Goal: Transaction & Acquisition: Book appointment/travel/reservation

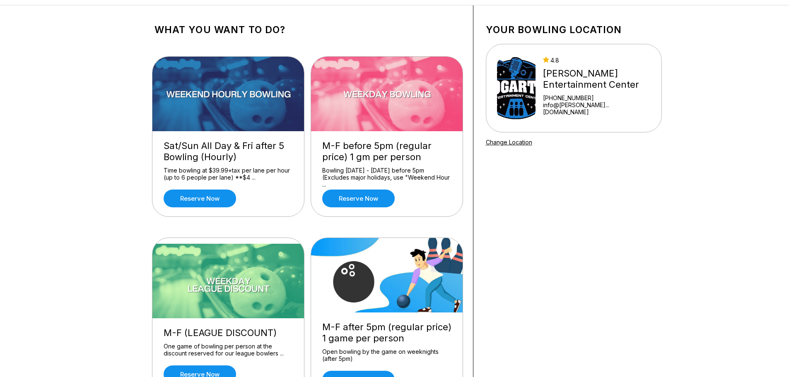
scroll to position [124, 0]
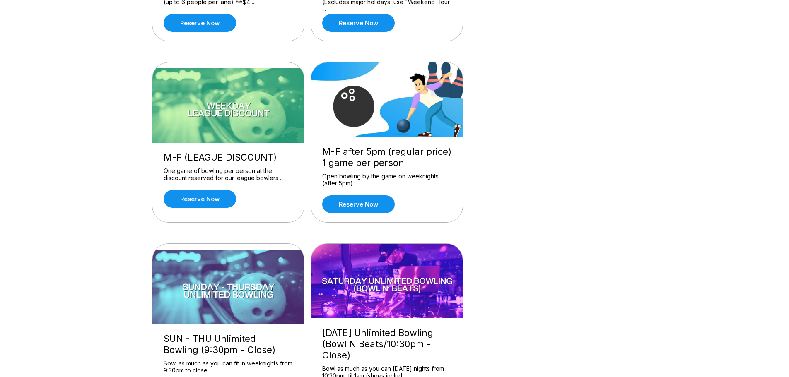
scroll to position [207, 0]
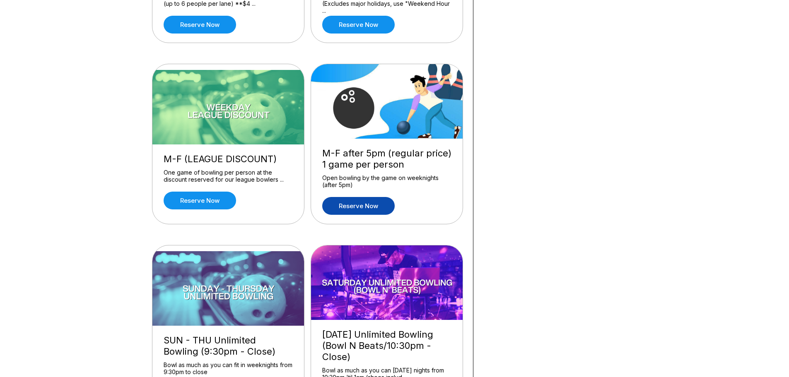
click at [368, 205] on link "Reserve now" at bounding box center [358, 206] width 72 height 18
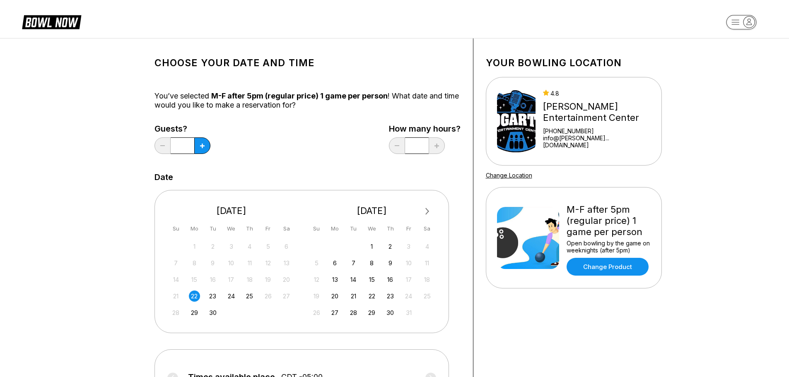
click at [193, 295] on div "22" at bounding box center [194, 296] width 11 height 11
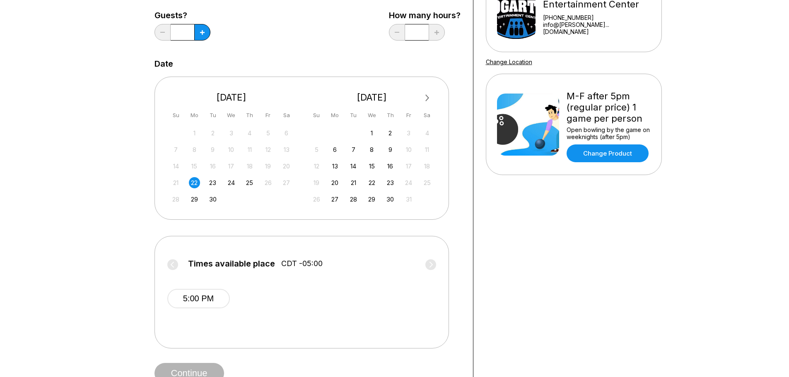
scroll to position [41, 0]
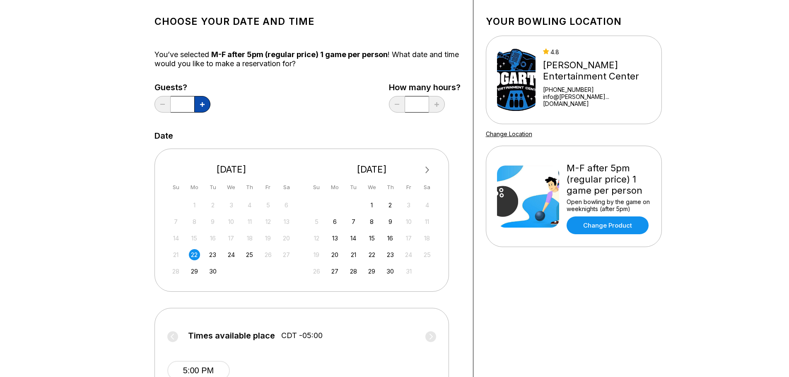
click at [204, 99] on button at bounding box center [202, 104] width 16 height 17
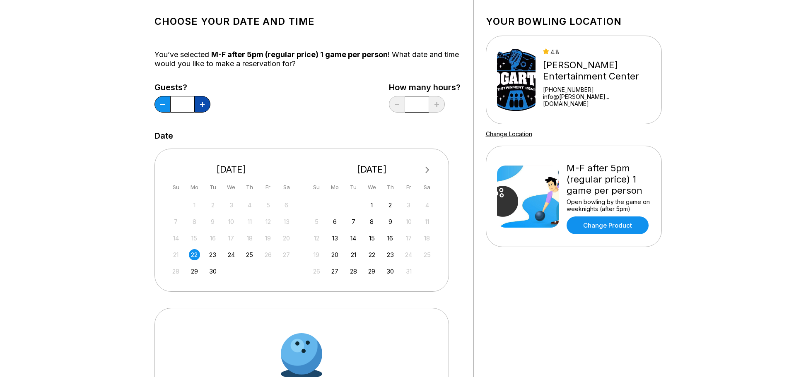
click at [204, 99] on button at bounding box center [202, 104] width 16 height 17
click at [203, 100] on button at bounding box center [202, 104] width 16 height 17
click at [202, 100] on button at bounding box center [202, 104] width 16 height 17
type input "*"
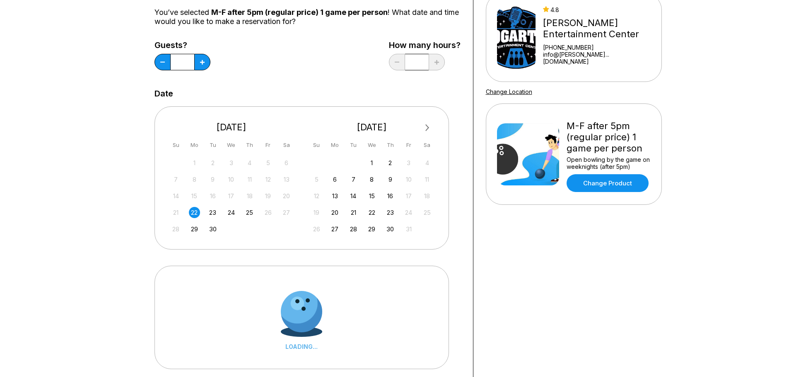
scroll to position [166, 0]
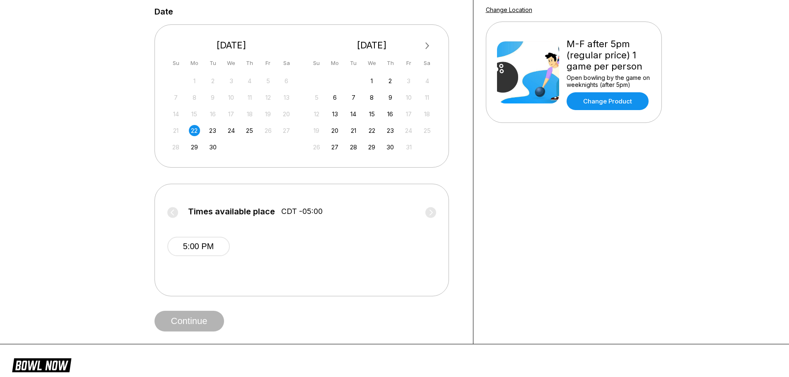
click at [428, 212] on label "Times available place CDT -05:00" at bounding box center [301, 213] width 269 height 13
click at [217, 250] on button "5:00 PM" at bounding box center [198, 246] width 63 height 19
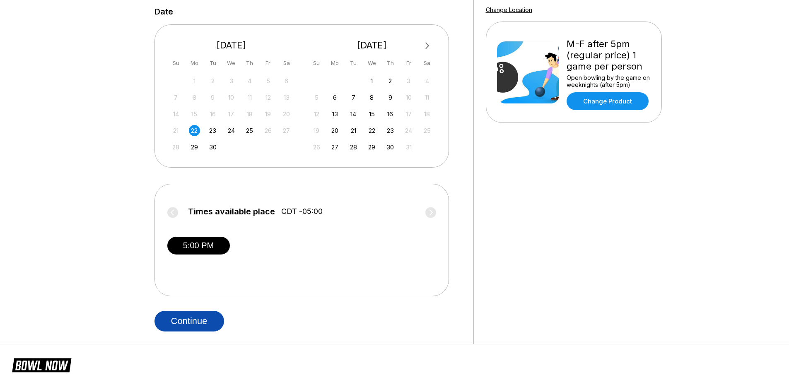
click at [188, 321] on button "Continue" at bounding box center [189, 321] width 70 height 21
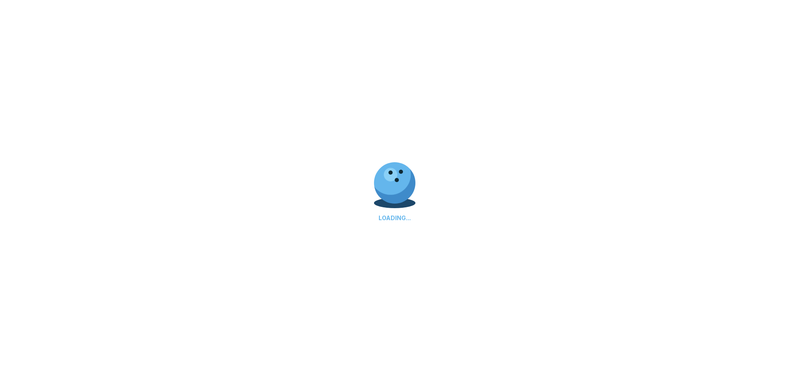
select select "**"
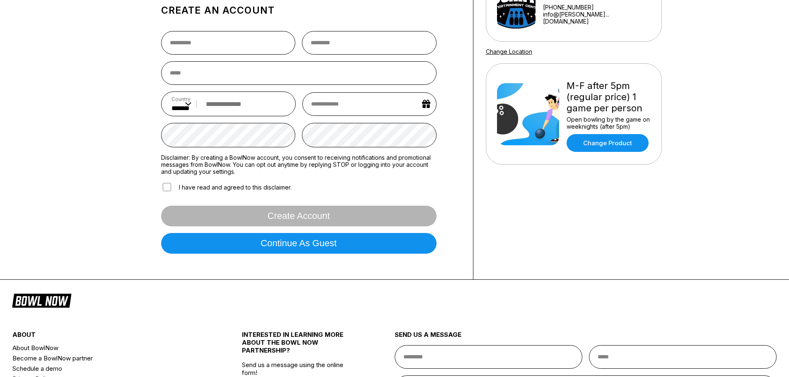
scroll to position [124, 0]
click at [67, 149] on div "Sign In Sign in with Facebook Sign in with Google Sign in with Email Sign in wi…" at bounding box center [394, 97] width 789 height 366
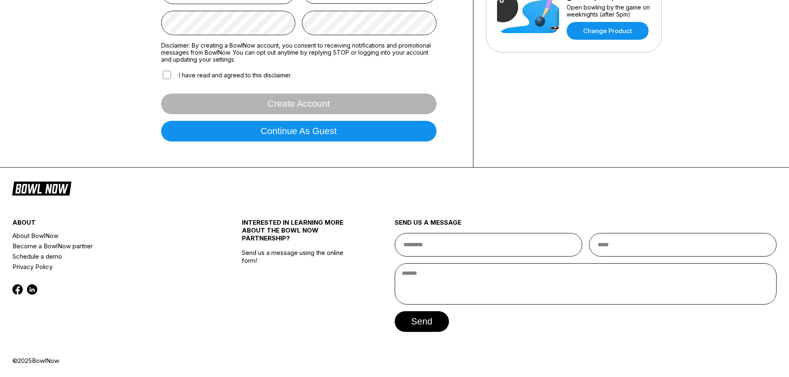
scroll to position [0, 0]
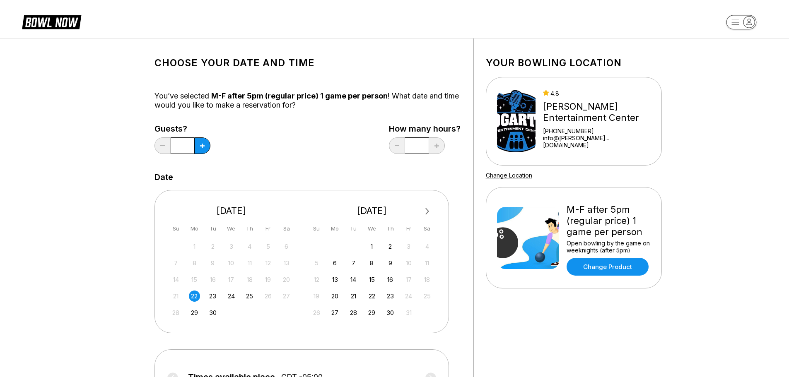
click at [91, 132] on div "Choose your Date and time You’ve selected M-F after 5pm (regular price) 1 game …" at bounding box center [394, 274] width 789 height 472
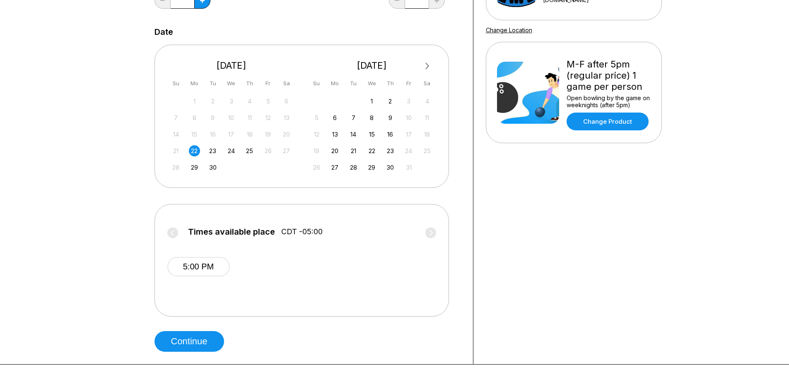
scroll to position [207, 0]
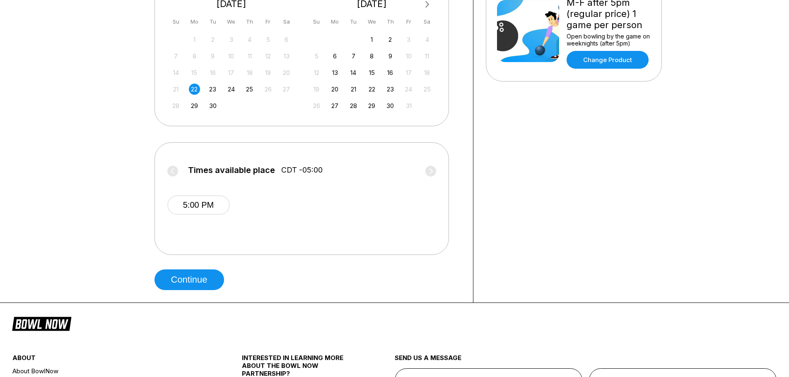
click at [427, 174] on label "Times available place CDT -05:00" at bounding box center [301, 172] width 269 height 13
click at [328, 186] on div "5:00 PM" at bounding box center [301, 204] width 269 height 50
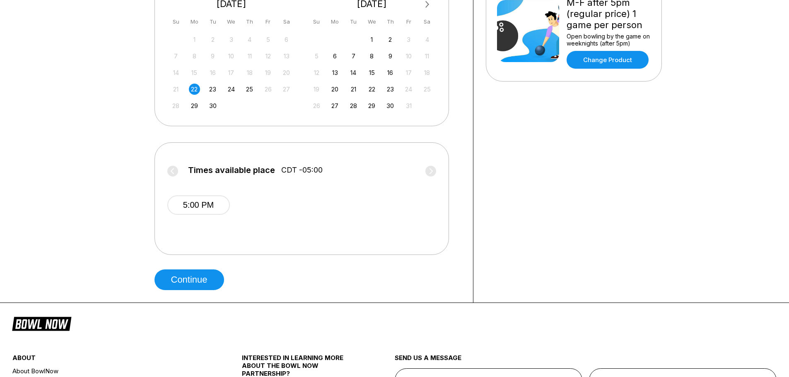
click at [111, 210] on div "Choose your Date and time You’ve selected M-F after 5pm (regular price) 1 game …" at bounding box center [394, 67] width 789 height 472
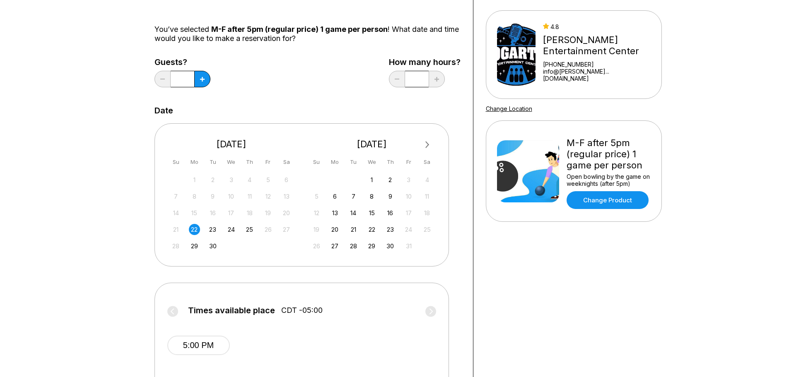
scroll to position [83, 0]
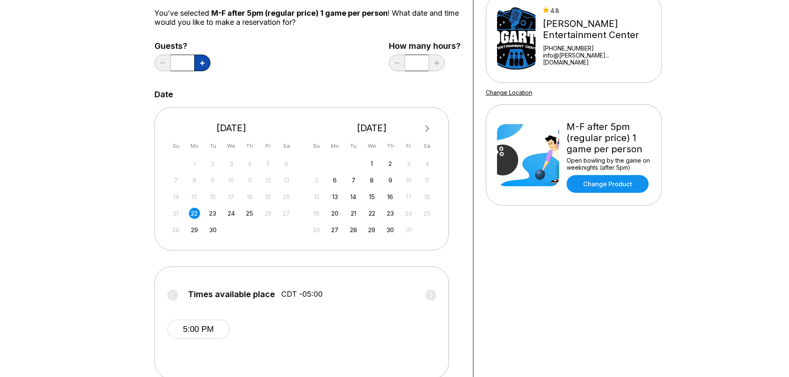
click at [208, 62] on button at bounding box center [202, 63] width 16 height 17
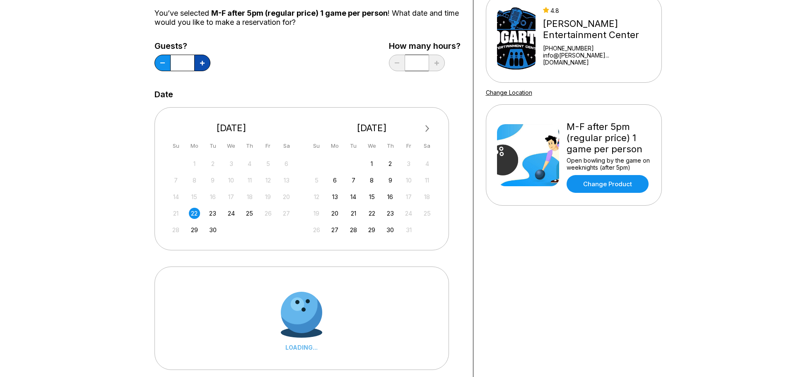
click at [208, 62] on button at bounding box center [202, 63] width 16 height 17
type input "*"
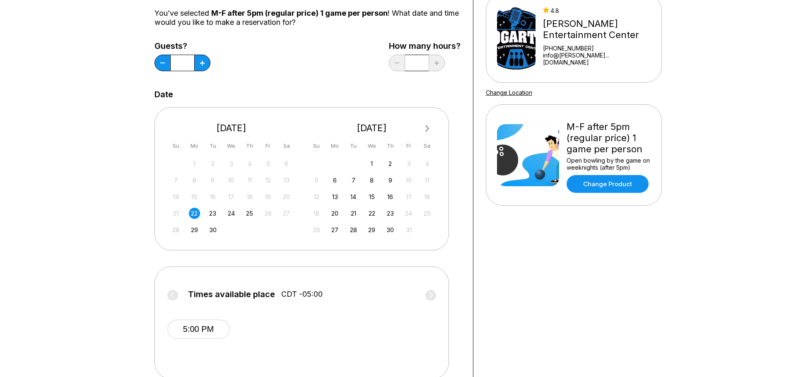
scroll to position [166, 0]
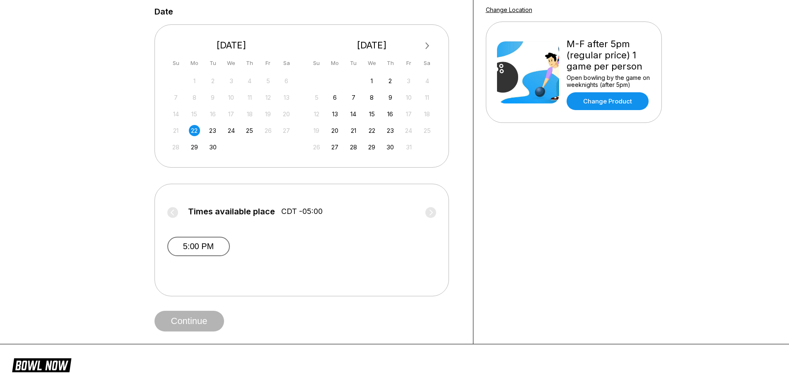
click at [205, 246] on button "5:00 PM" at bounding box center [198, 246] width 63 height 19
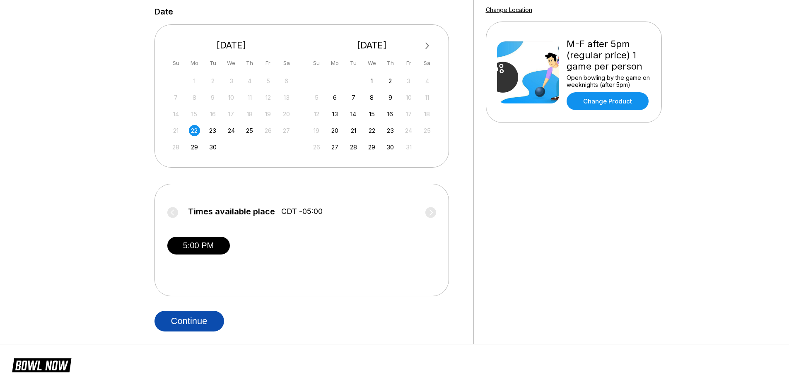
click at [194, 316] on button "Continue" at bounding box center [189, 321] width 70 height 21
select select "**"
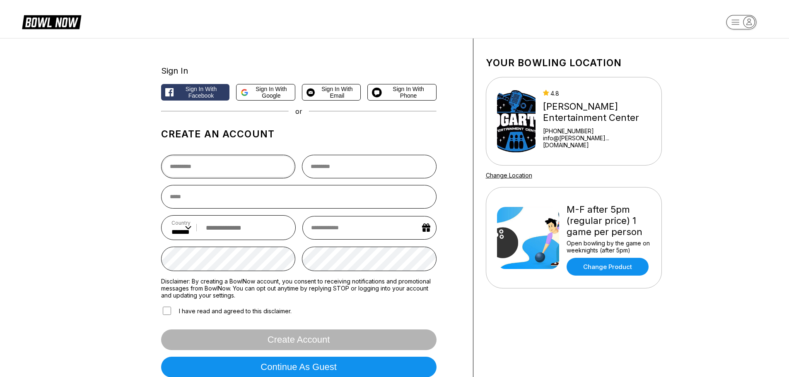
click at [238, 166] on input "text" at bounding box center [228, 167] width 135 height 24
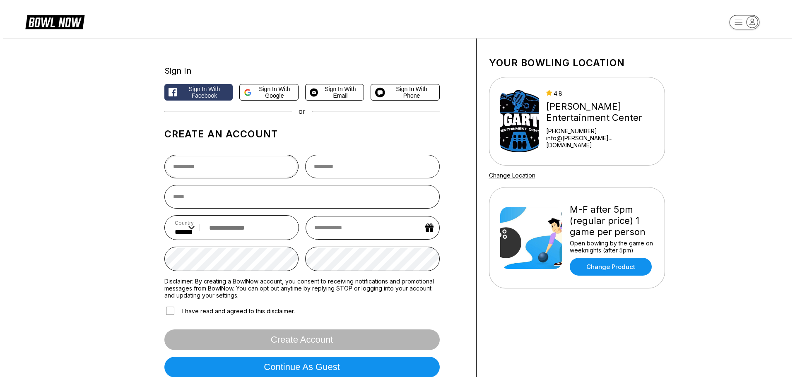
scroll to position [83, 0]
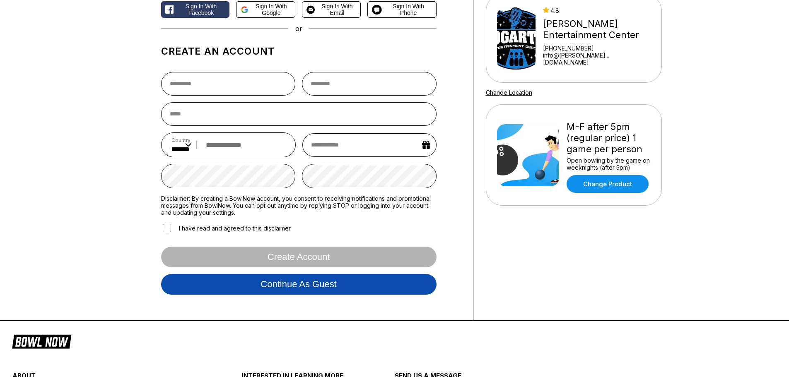
click at [287, 285] on button "Continue as guest" at bounding box center [298, 284] width 275 height 21
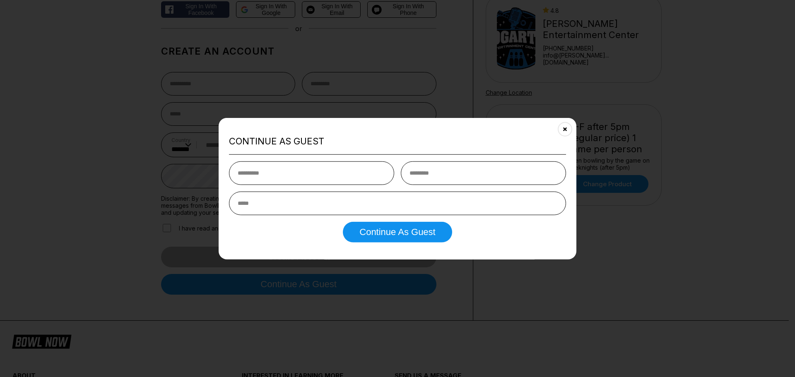
click at [278, 179] on input "text" at bounding box center [311, 174] width 165 height 24
type input "*****"
type input "********"
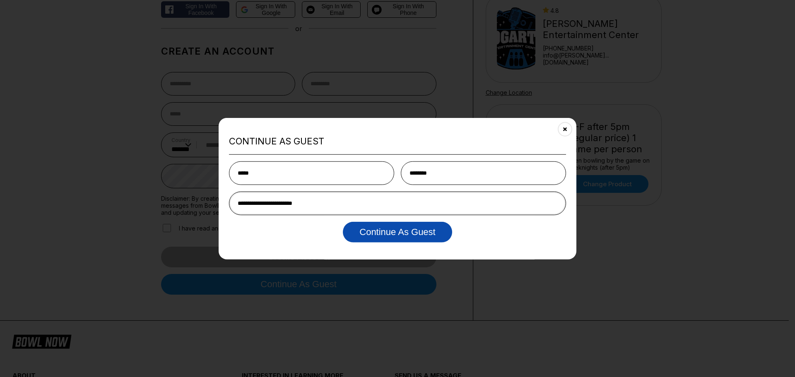
type input "**********"
click at [375, 238] on button "Continue as Guest" at bounding box center [397, 232] width 109 height 21
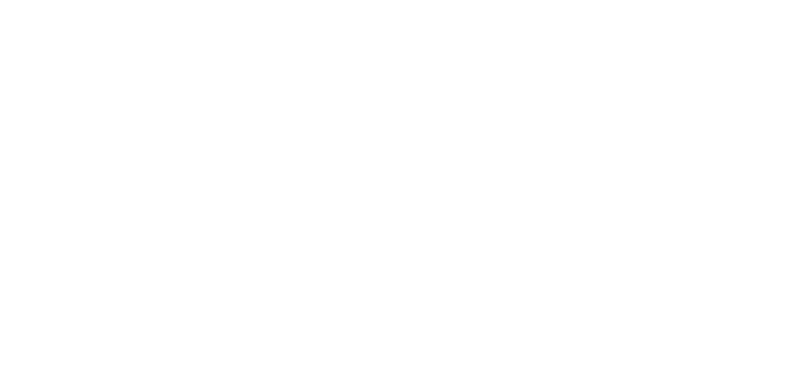
scroll to position [0, 0]
select select "**"
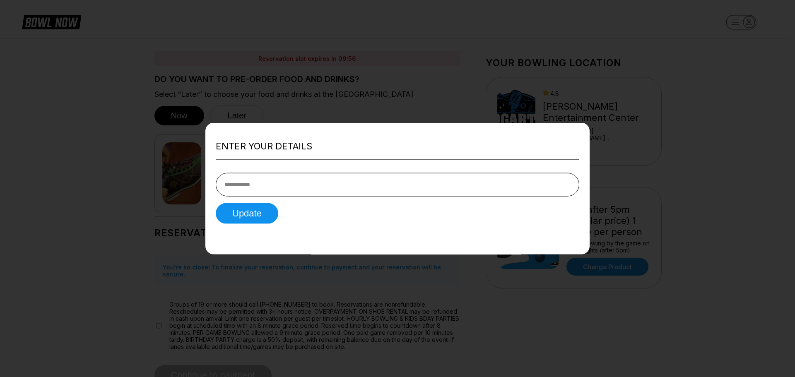
click at [265, 187] on input "tel" at bounding box center [398, 185] width 364 height 24
type input "**********"
click at [244, 208] on button "Update" at bounding box center [247, 213] width 63 height 21
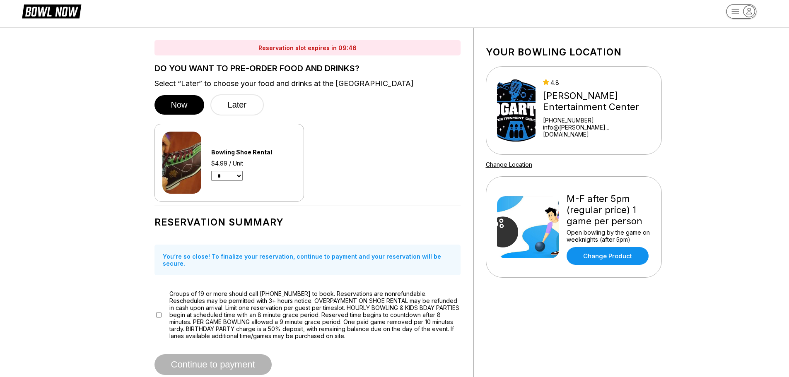
scroll to position [41, 0]
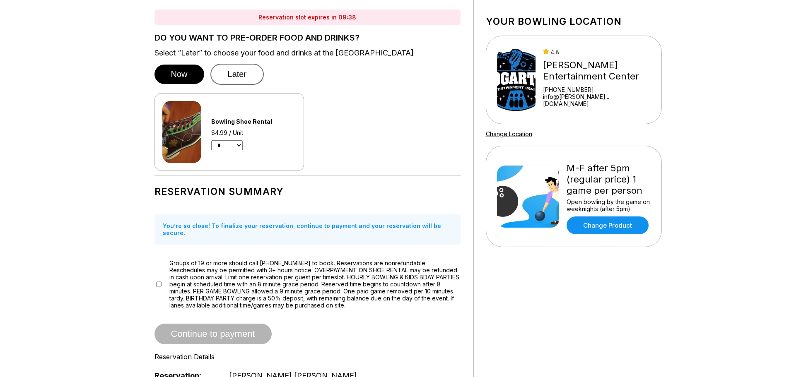
click at [230, 70] on button "Later" at bounding box center [237, 74] width 54 height 21
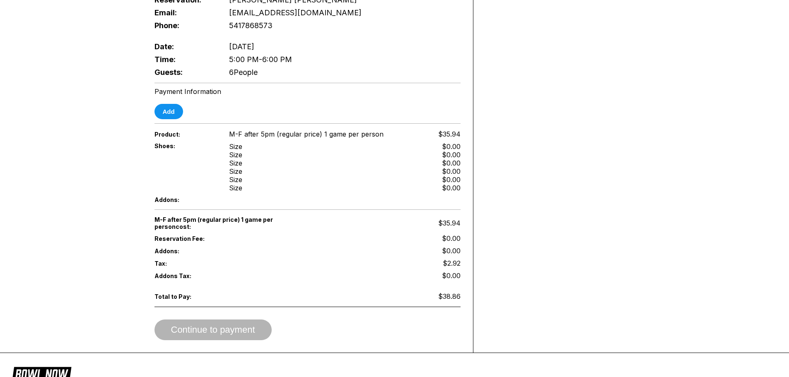
scroll to position [290, 0]
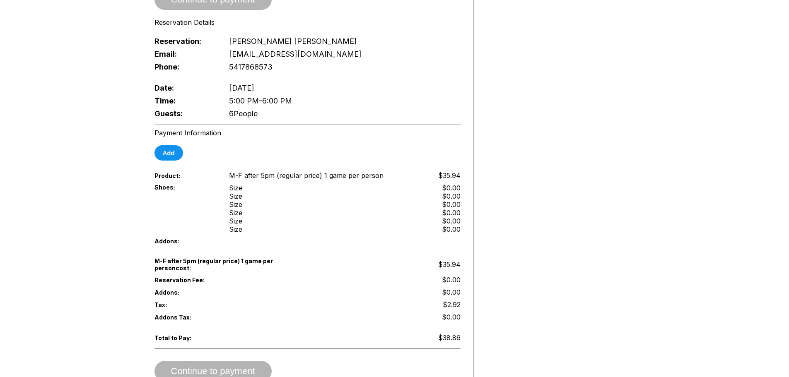
click at [183, 145] on div "Add" at bounding box center [307, 152] width 306 height 15
click at [177, 145] on button "Add" at bounding box center [168, 152] width 29 height 15
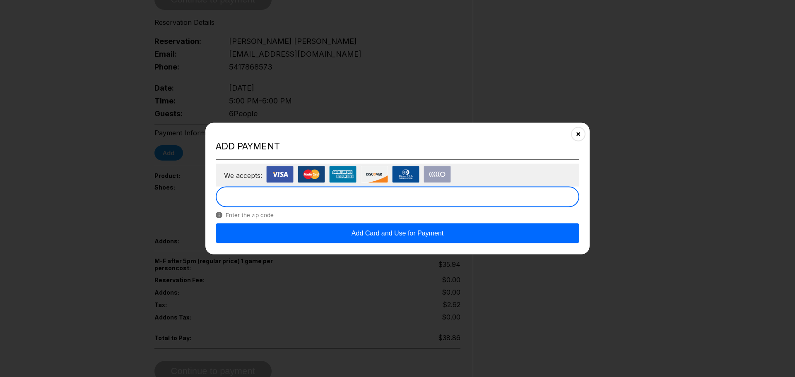
click at [362, 230] on button "Add Card and Use for Payment" at bounding box center [398, 234] width 364 height 20
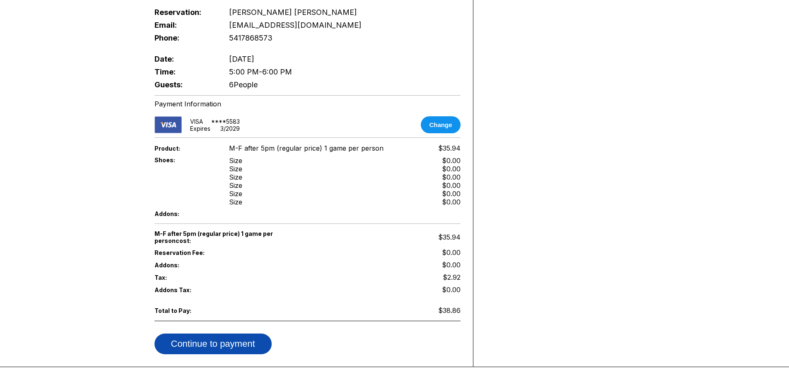
scroll to position [331, 0]
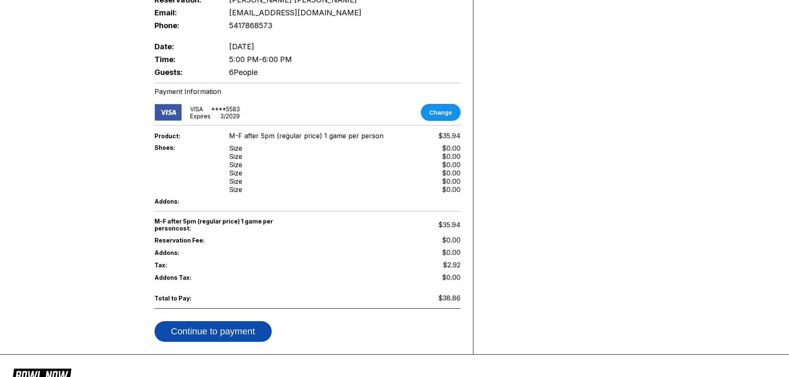
click at [200, 321] on button "Continue to payment" at bounding box center [212, 331] width 117 height 21
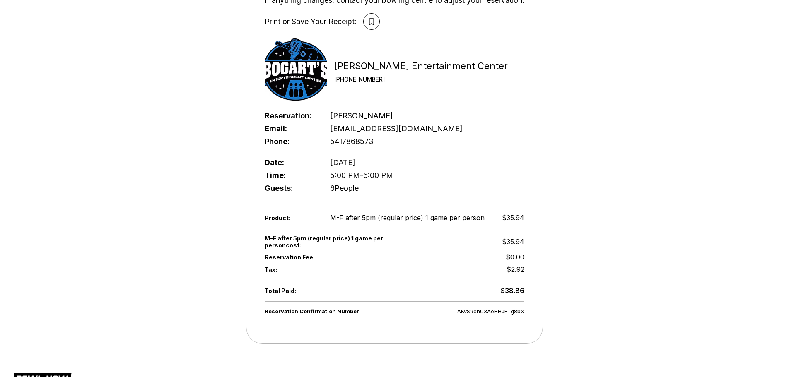
scroll to position [124, 0]
